Goal: Task Accomplishment & Management: Use online tool/utility

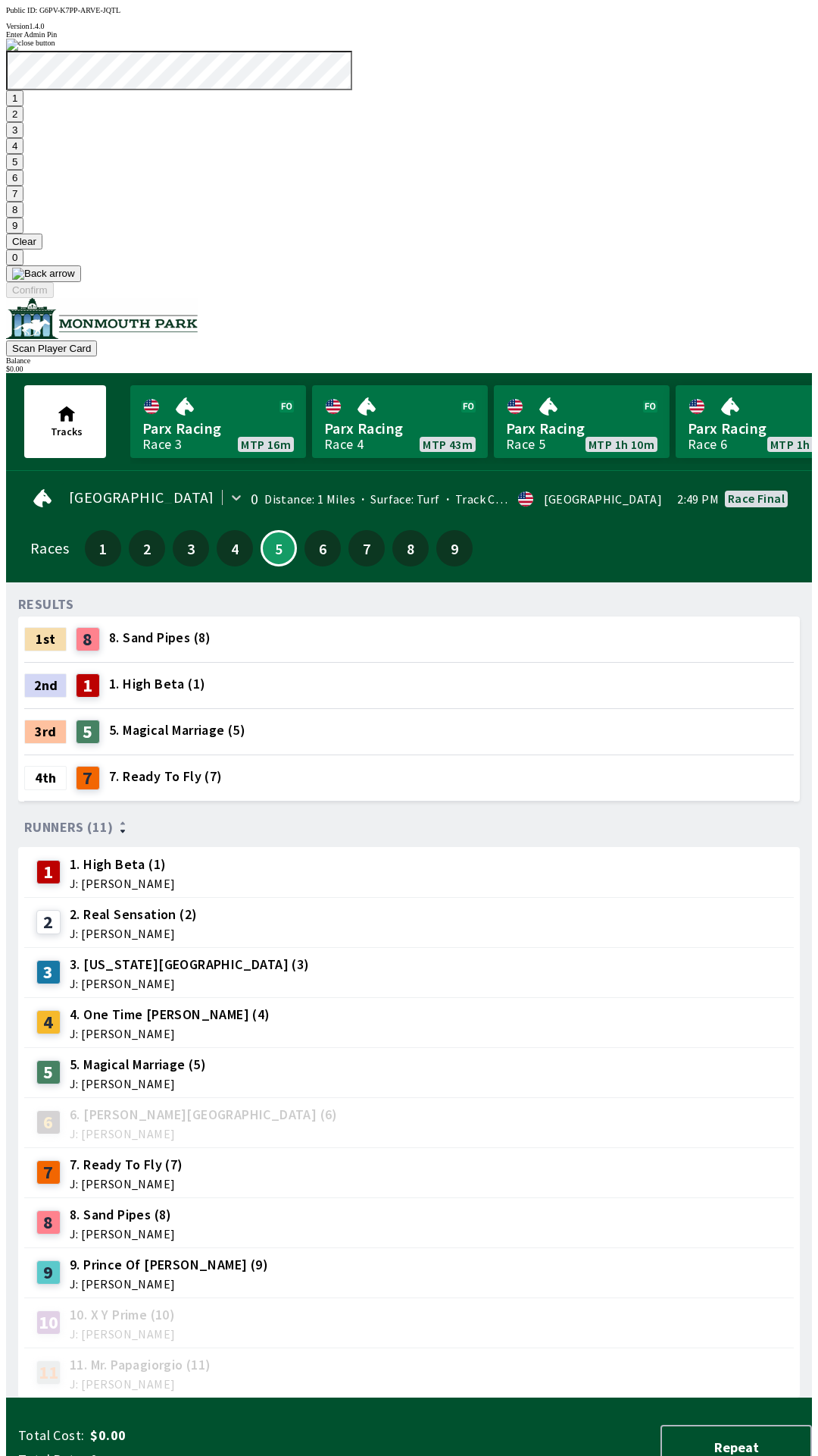
click at [23, 201] on button "7" at bounding box center [15, 193] width 18 height 16
click at [23, 138] on button "3" at bounding box center [15, 130] width 18 height 16
click at [54, 298] on button "Confirm" at bounding box center [30, 290] width 48 height 16
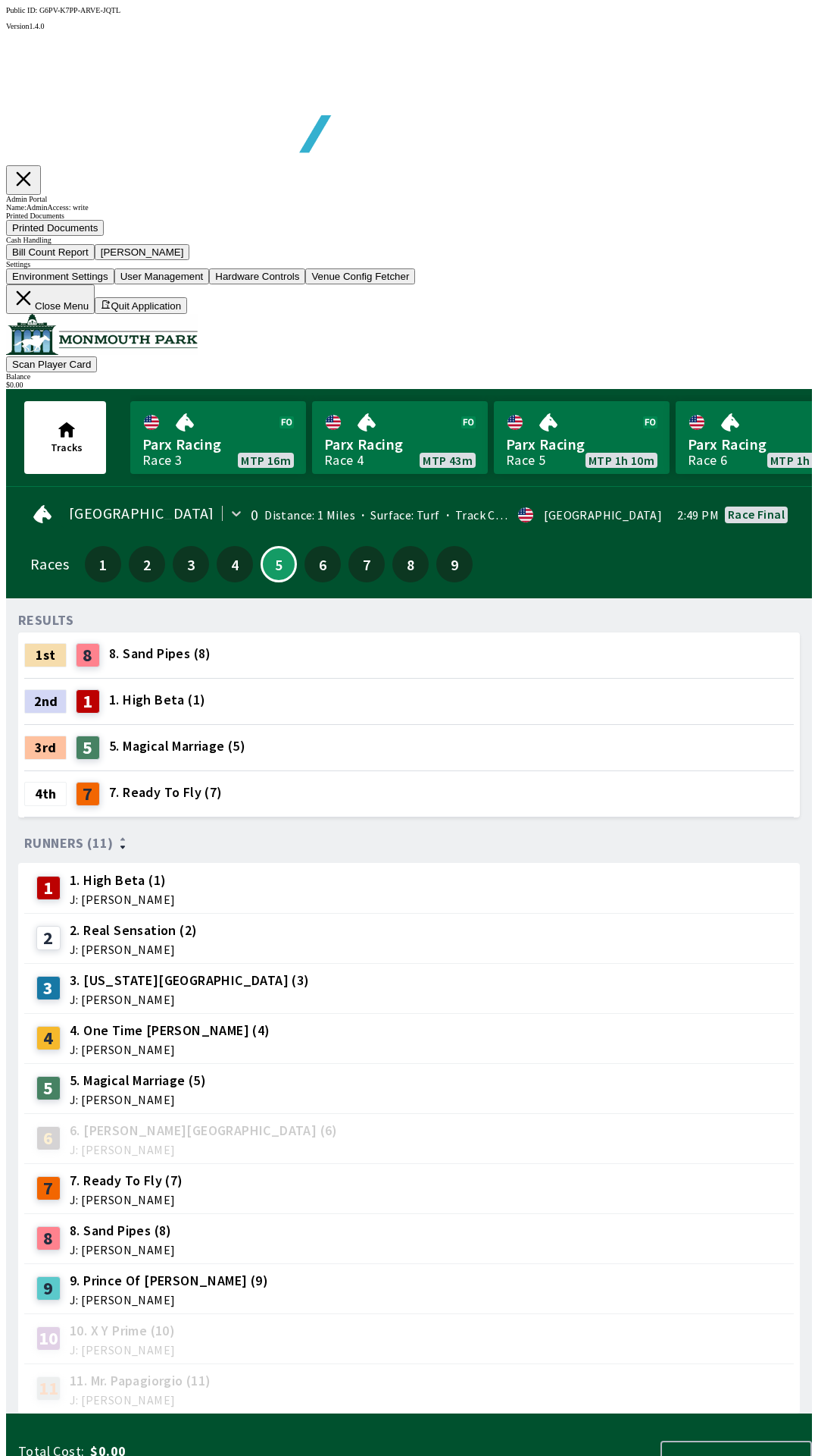
click at [95, 260] on button "Bill Count Report" at bounding box center [50, 252] width 89 height 16
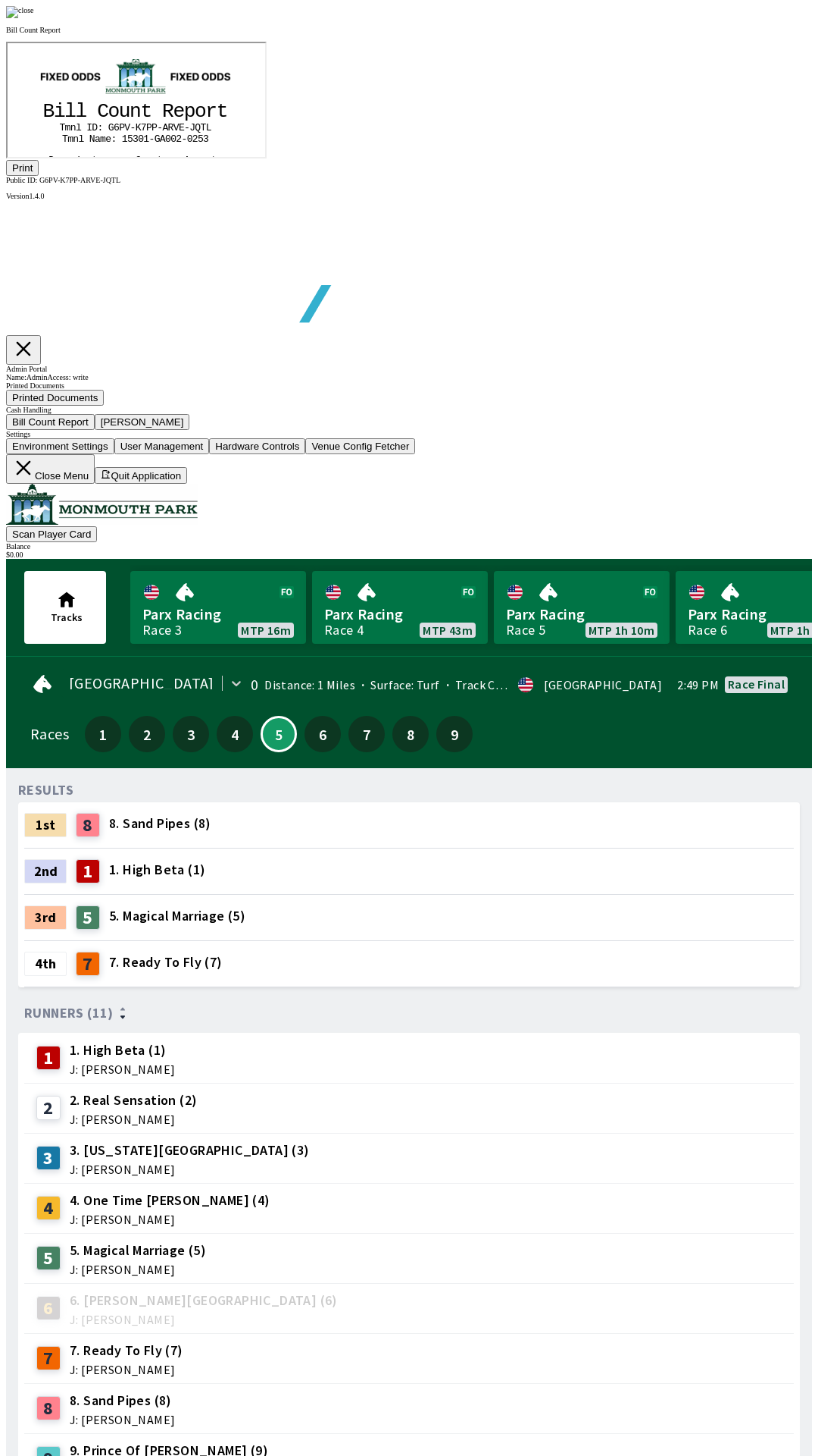
scroll to position [79, 0]
click at [38, 176] on button "Print" at bounding box center [22, 168] width 33 height 16
click at [34, 19] on img at bounding box center [20, 12] width 28 height 12
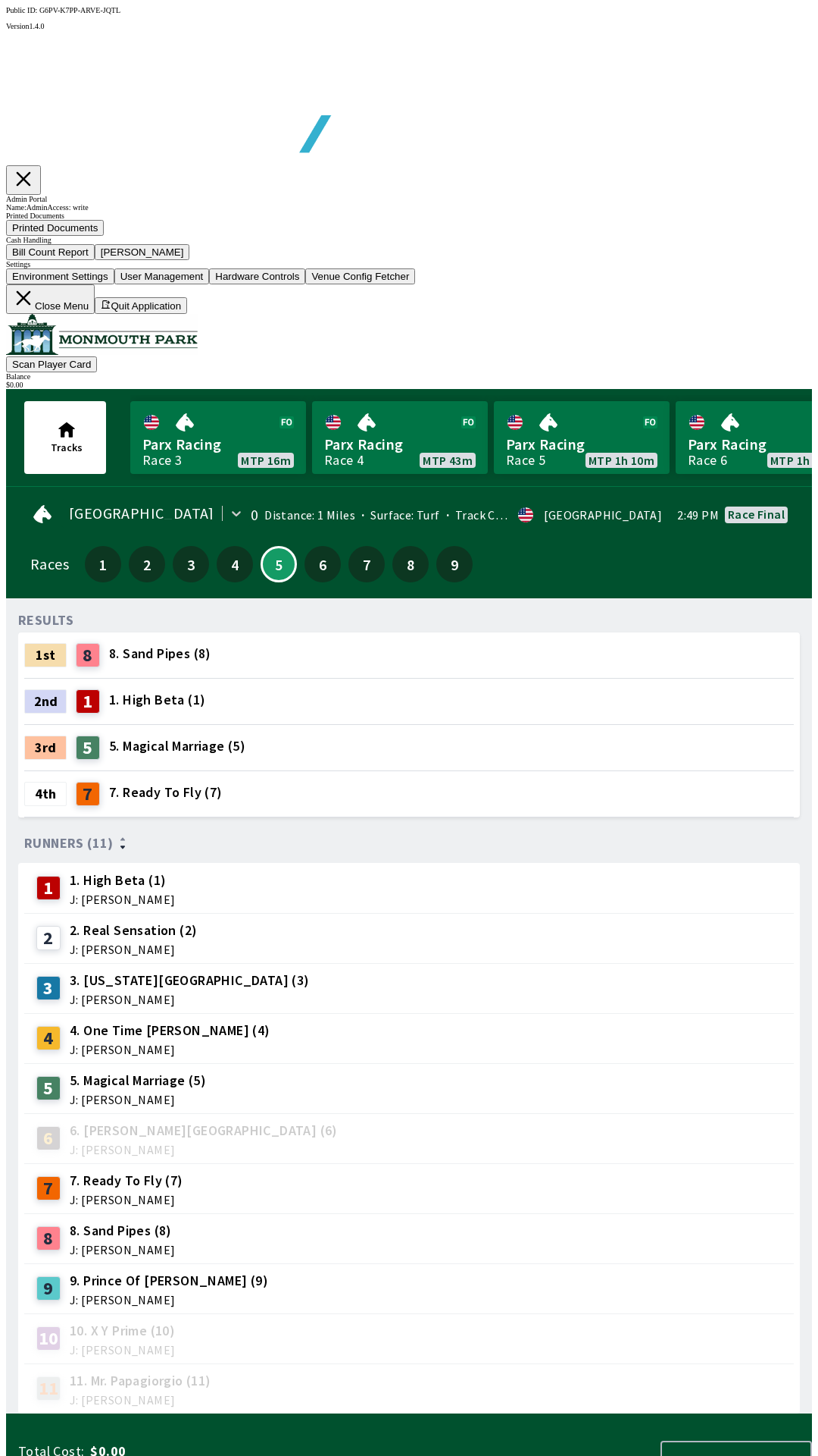
click at [190, 260] on button "[PERSON_NAME]" at bounding box center [143, 252] width 95 height 16
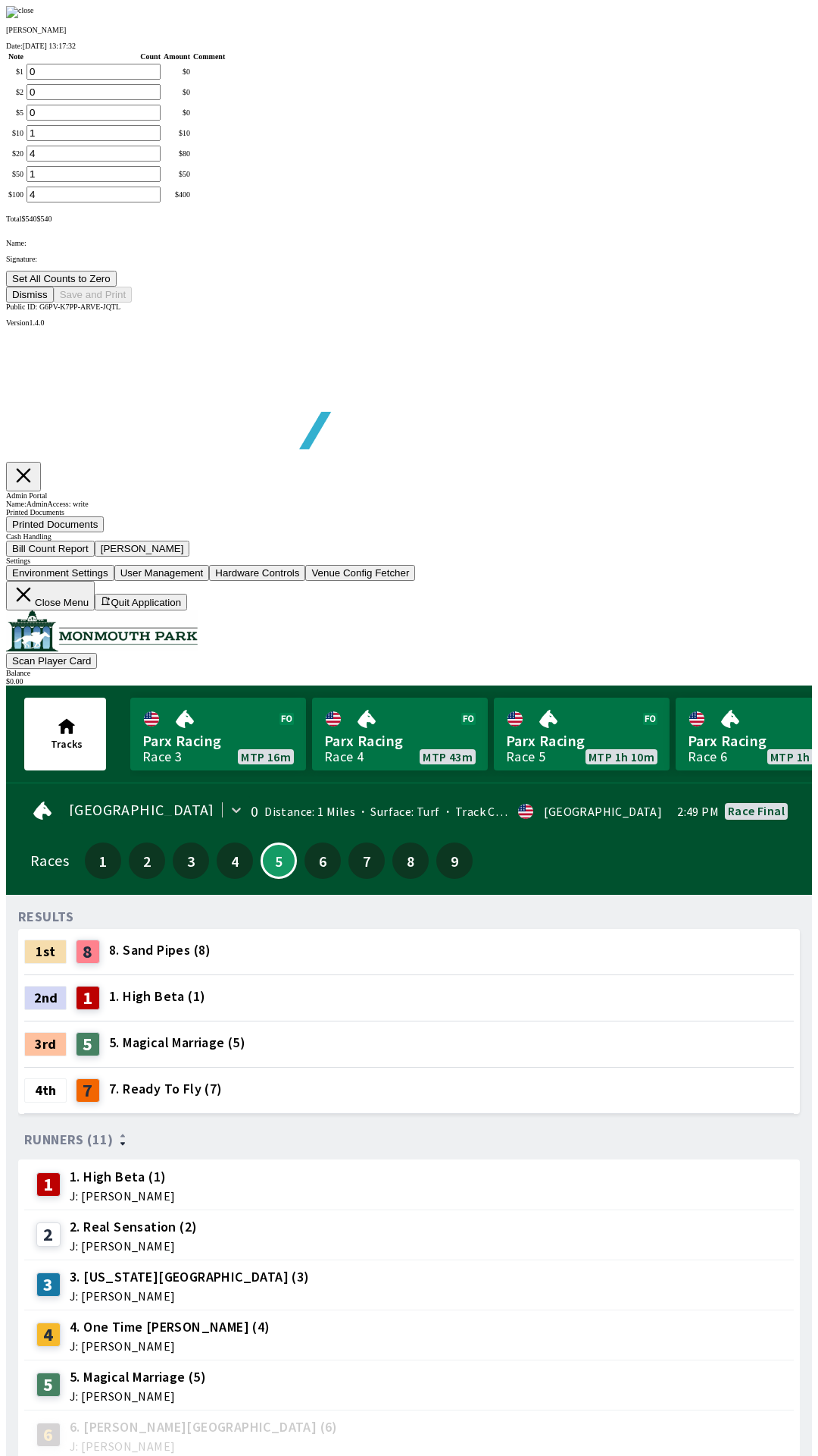
click at [116, 286] on button "Set All Counts to Zero" at bounding box center [61, 278] width 111 height 16
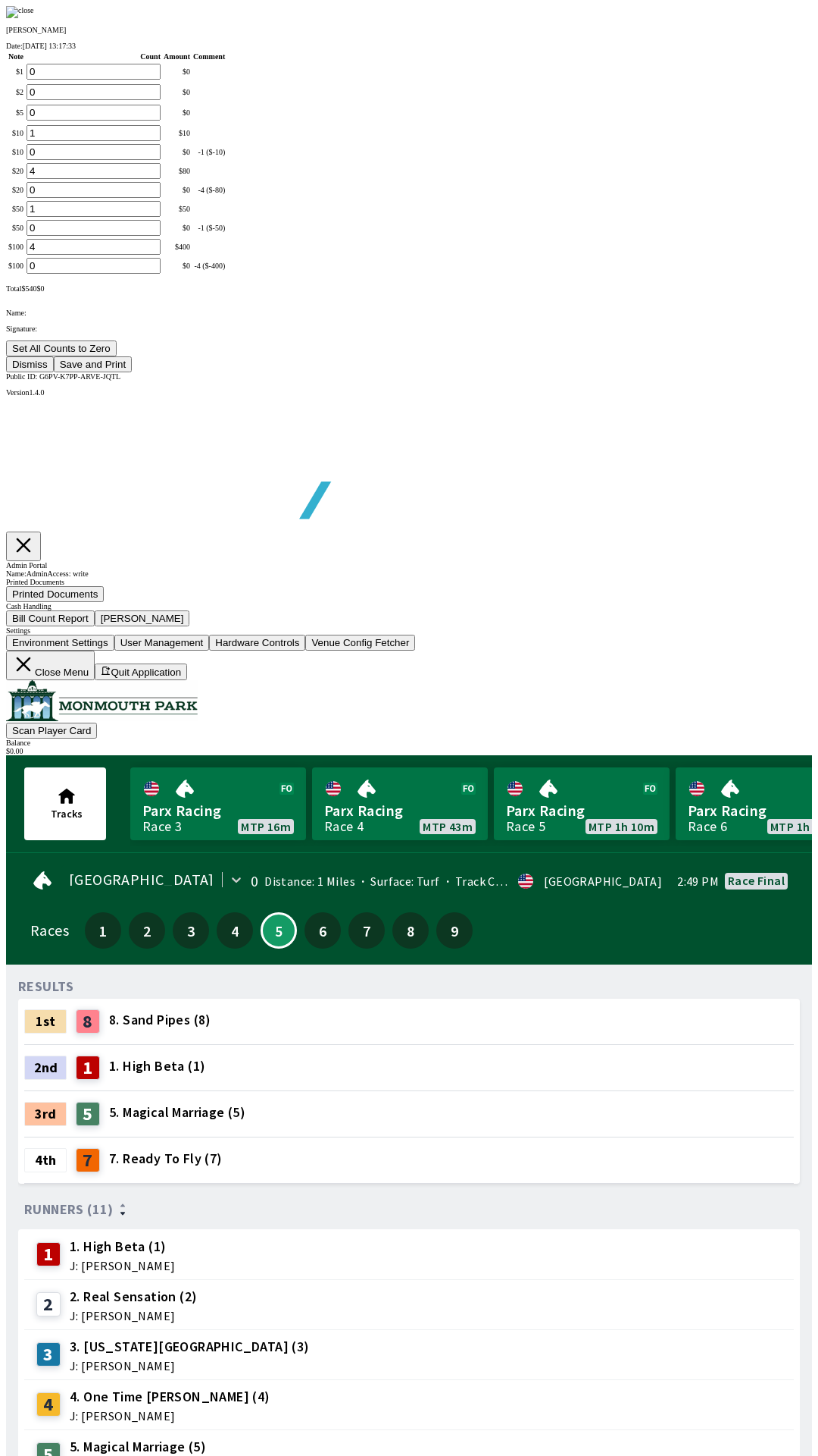
click at [132, 372] on button "Save and Print" at bounding box center [93, 364] width 78 height 16
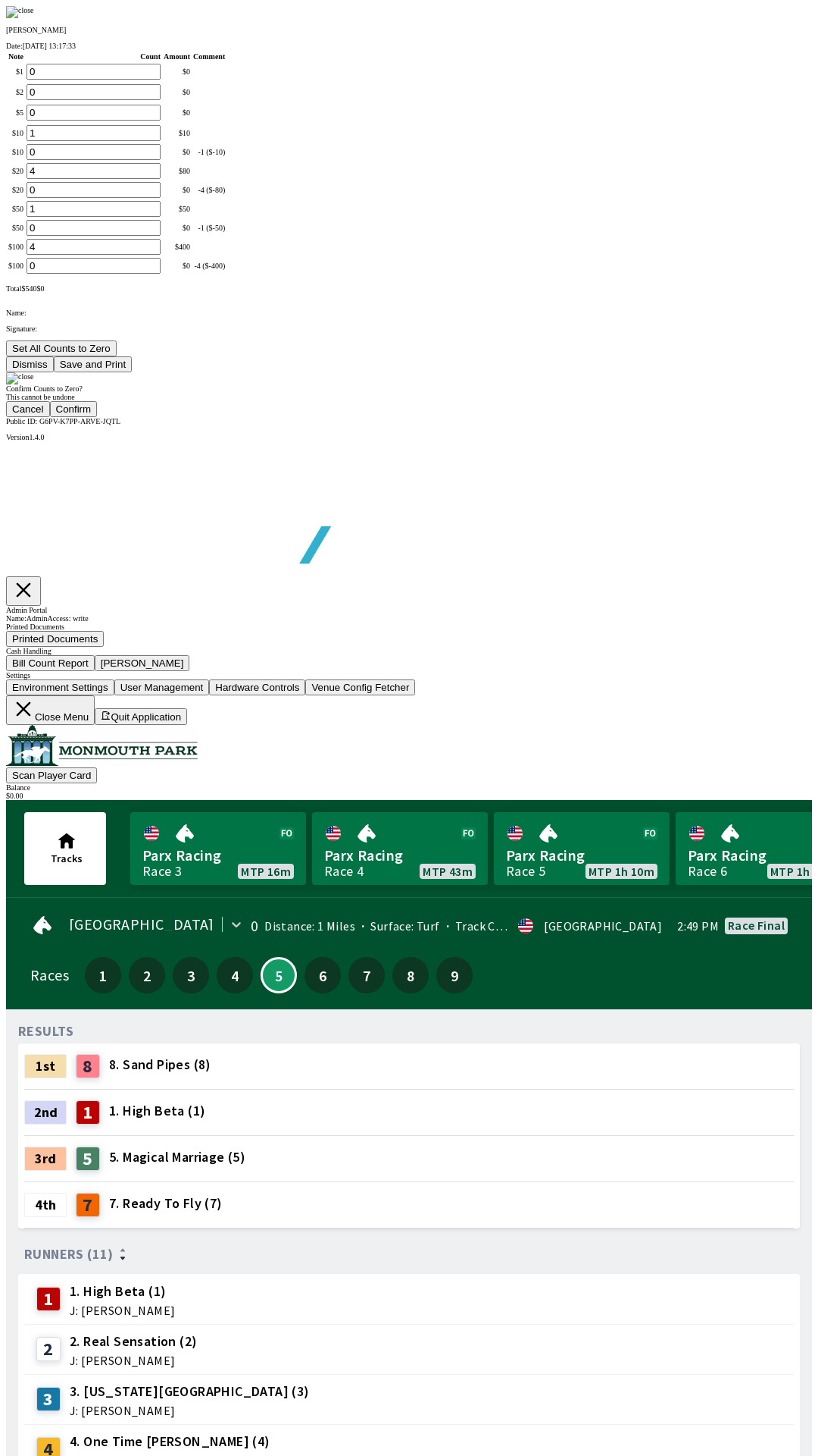
click at [98, 417] on button "Confirm" at bounding box center [74, 408] width 48 height 16
type input "0"
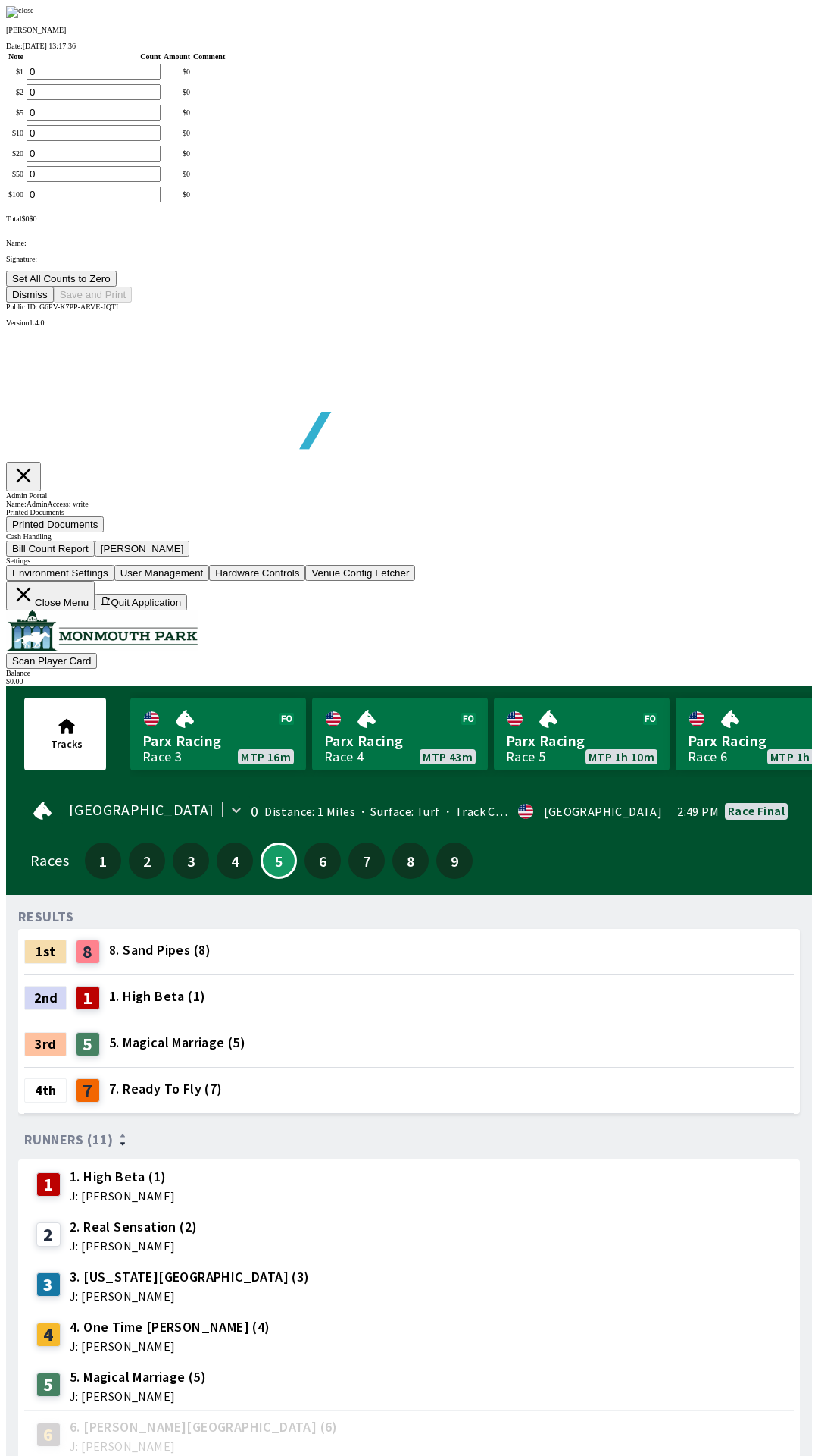
click at [54, 303] on button "Dismiss" at bounding box center [30, 294] width 48 height 16
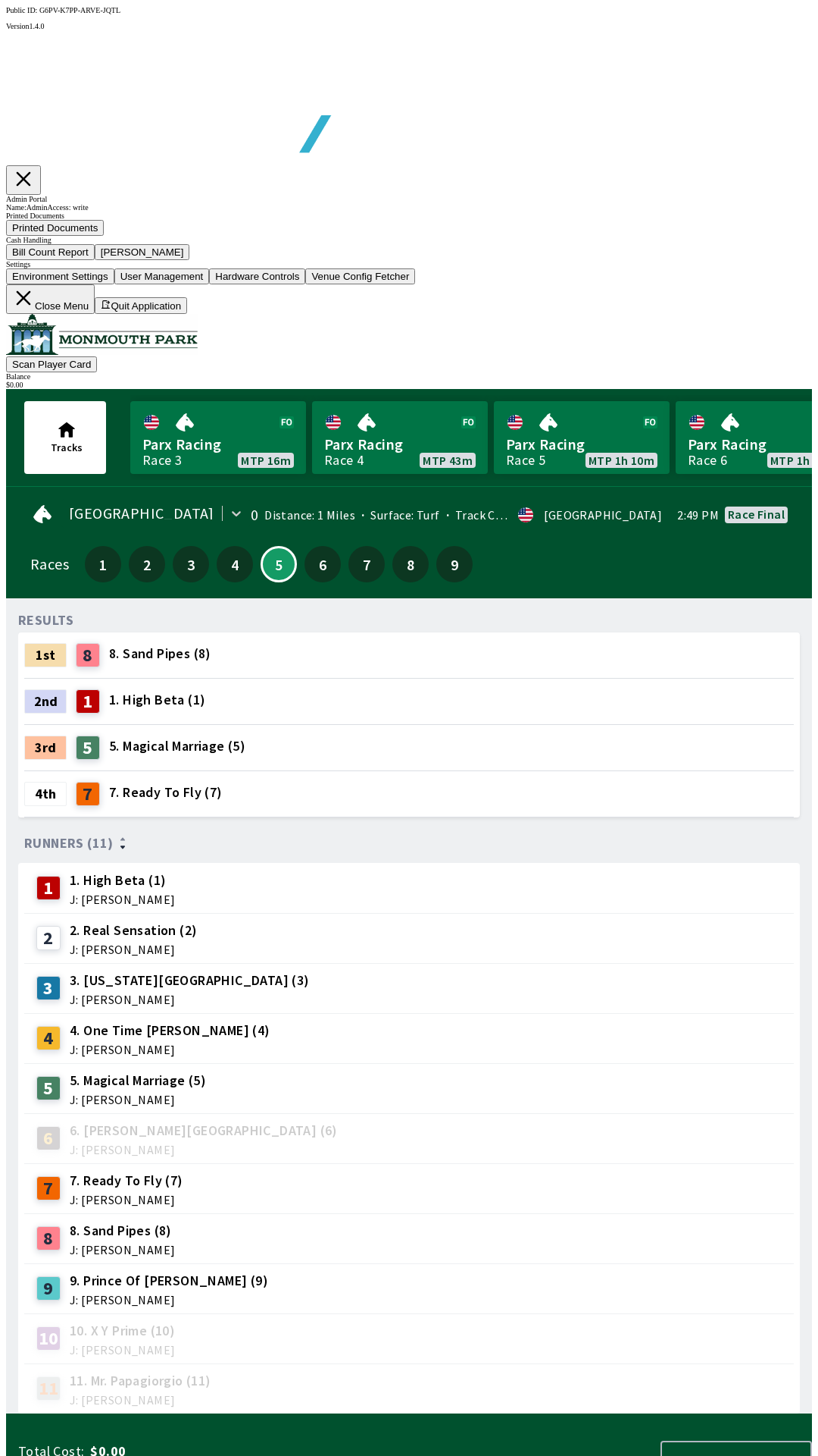
click at [95, 314] on button "Close Menu" at bounding box center [50, 299] width 89 height 30
